Goal: Obtain resource: Obtain resource

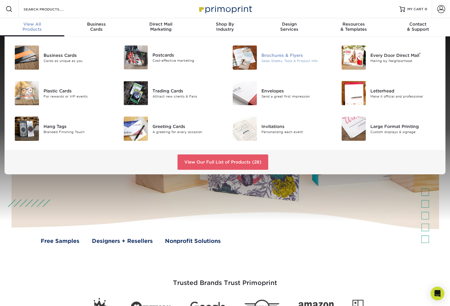
click at [291, 61] on div "Sales Sheets, Tools & Product Info" at bounding box center [295, 60] width 68 height 5
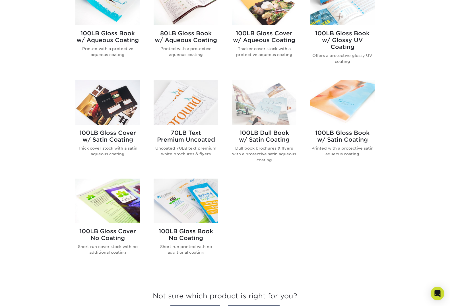
scroll to position [277, 0]
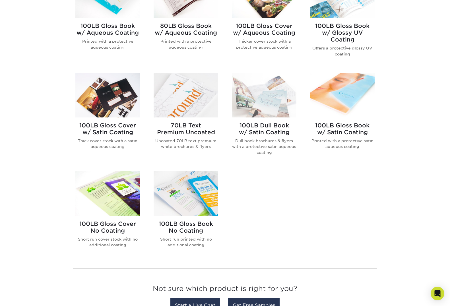
click at [327, 28] on h2 "100LB Gloss Book w/ Glossy UV Coating" at bounding box center [342, 32] width 65 height 20
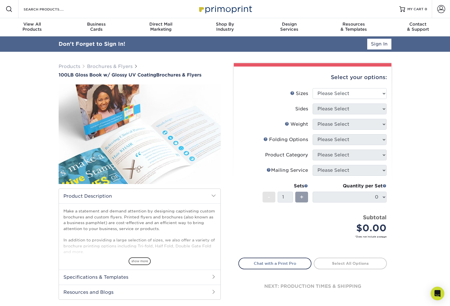
click at [318, 81] on div "Select your options:" at bounding box center [312, 78] width 148 height 22
click at [319, 94] on select "Please Select 3.67" x 8.5" 4" x 6" 4" x 8.5" 4" x 9" 4" x 11" 4.25" x 5.5" 4.25…" at bounding box center [350, 93] width 74 height 11
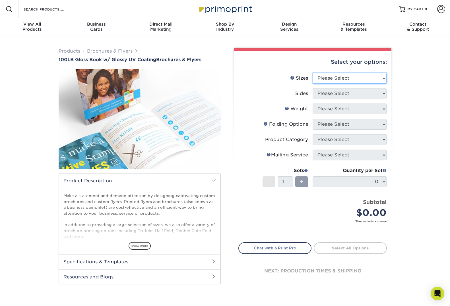
select select "3.67x8.50"
click at [313, 73] on select "Please Select 3.67" x 8.5" 4" x 6" 4" x 8.5" 4" x 9" 4" x 11" 4.25" x 5.5" 4.25…" at bounding box center [350, 78] width 74 height 11
click at [332, 80] on select "Please Select 3.67" x 8.5" 4" x 6" 4" x 8.5" 4" x 9" 4" x 11" 4.25" x 5.5" 4.25…" at bounding box center [350, 78] width 74 height 11
click at [330, 93] on select "Please Select Print Both Sides Print Front Only" at bounding box center [350, 93] width 74 height 11
select select "13abbda7-1d64-4f25-8bb2-c179b224825d"
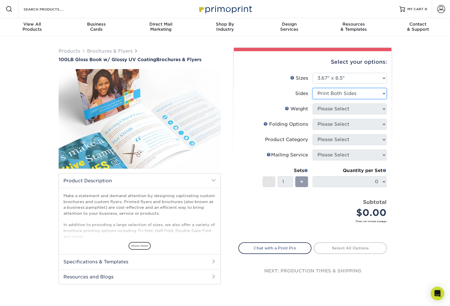
click at [313, 88] on select "Please Select Print Both Sides Print Front Only" at bounding box center [350, 93] width 74 height 11
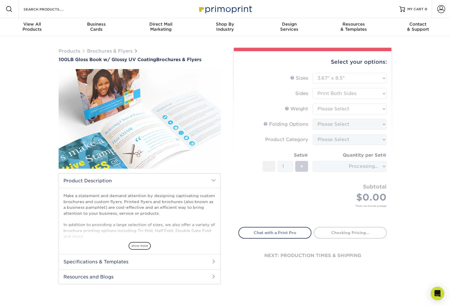
click at [328, 108] on form "Sizes Help Sizes Please Select 3.67" x 8.5" 4" x 6" 4" x 8.5" 4" x 9" 4" x 11" …" at bounding box center [312, 147] width 148 height 148
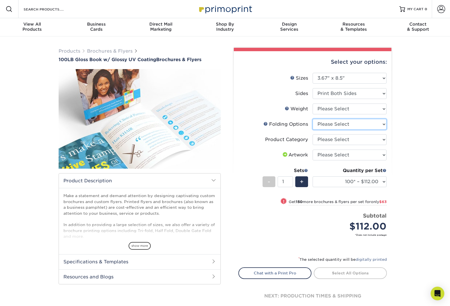
click at [326, 125] on select "Please Select FLAT - No Folding Tri-Fold / Letter Fold Z-Fold Half-Fold" at bounding box center [350, 124] width 74 height 11
select select "6bd2fd9e-193e-4811-88f7-94c08206d735"
click at [313, 119] on select "Please Select FLAT - No Folding Tri-Fold / Letter Fold Z-Fold Half-Fold" at bounding box center [350, 124] width 74 height 11
click at [324, 80] on select "Please Select 3.67" x 8.5" 4" x 6" 4" x 8.5" 4" x 9" 4" x 11" 4.25" x 5.5" 4.25…" at bounding box center [350, 78] width 74 height 11
click at [293, 78] on link "Sizes Help" at bounding box center [292, 77] width 5 height 5
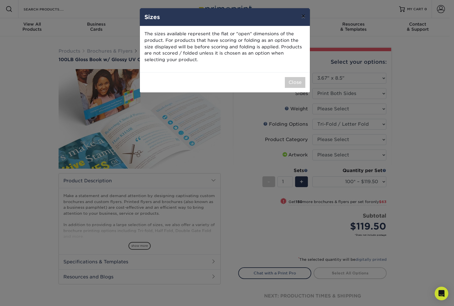
click at [301, 15] on button "×" at bounding box center [303, 16] width 13 height 16
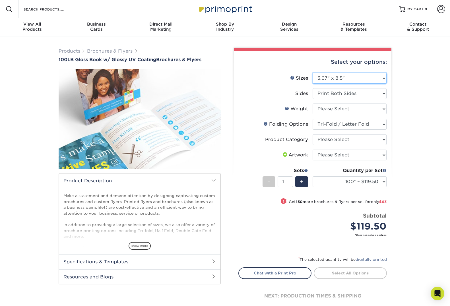
click at [322, 78] on select "Please Select 3.67" x 8.5" 4" x 6" 4" x 8.5" 4" x 9" 4" x 11" 4.25" x 5.5" 4.25…" at bounding box center [350, 78] width 74 height 11
select select "8.50x11.00"
click at [313, 73] on select "Please Select 3.67" x 8.5" 4" x 6" 4" x 8.5" 4" x 9" 4" x 11" 4.25" x 5.5" 4.25…" at bounding box center [350, 78] width 74 height 11
select select "-1"
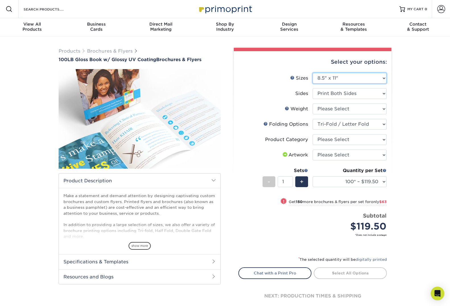
select select "-1"
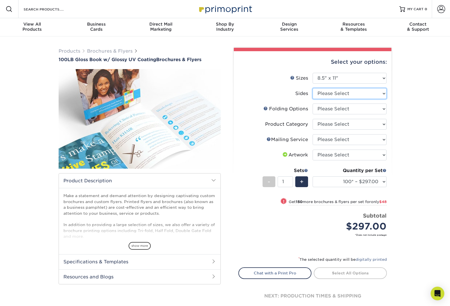
click at [326, 96] on select "Please Select Print Both Sides Print Front Only" at bounding box center [350, 93] width 74 height 11
select select "13abbda7-1d64-4f25-8bb2-c179b224825d"
click at [313, 88] on select "Please Select Print Both Sides Print Front Only" at bounding box center [350, 93] width 74 height 11
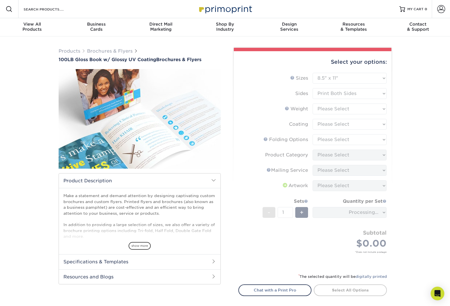
click at [184, 261] on h2 "Specifications & Templates" at bounding box center [140, 261] width 162 height 15
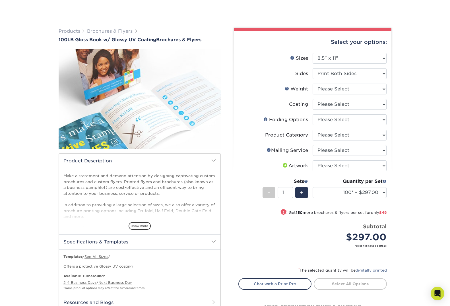
scroll to position [90, 0]
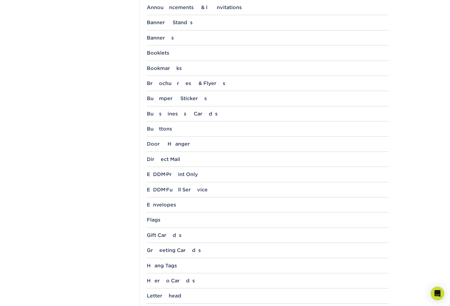
scroll to position [135, 0]
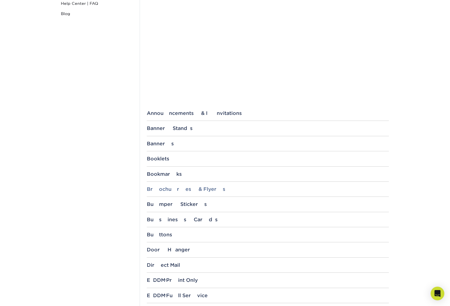
click at [158, 189] on div "Brochures & Flyers" at bounding box center [268, 189] width 242 height 6
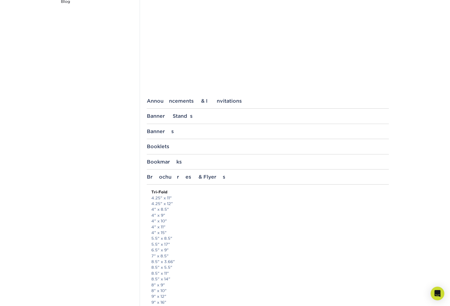
scroll to position [189, 0]
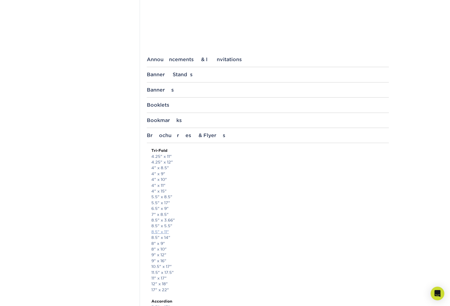
click at [160, 232] on link "8.5" x 11"" at bounding box center [160, 232] width 18 height 5
